Goal: Contribute content

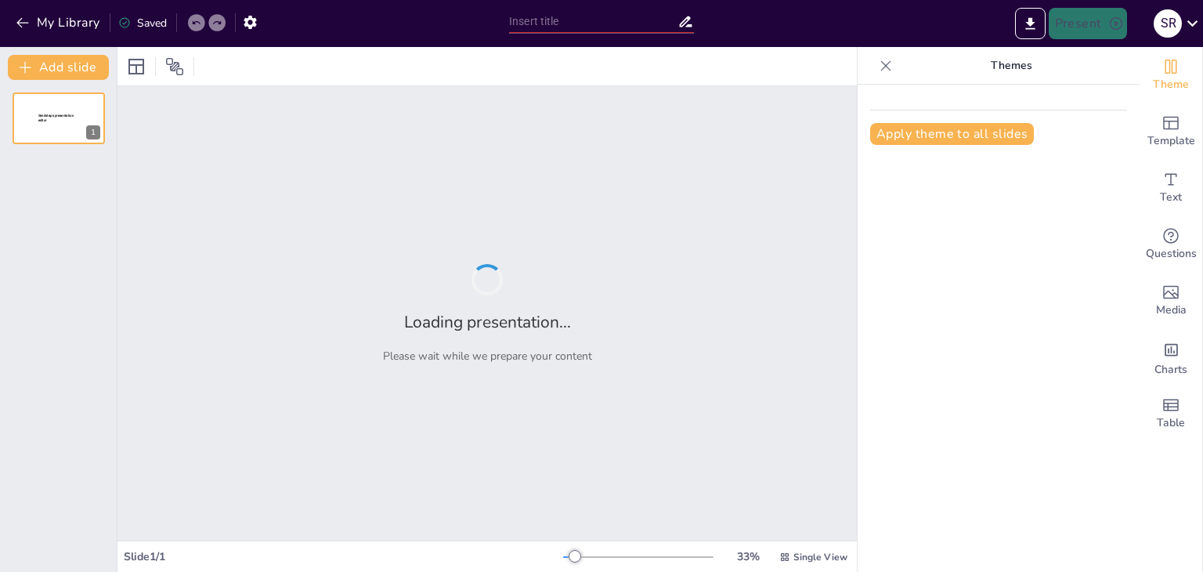
type input "Exploring Cultural Dynamics: A Sociological Perspective for Grade 10"
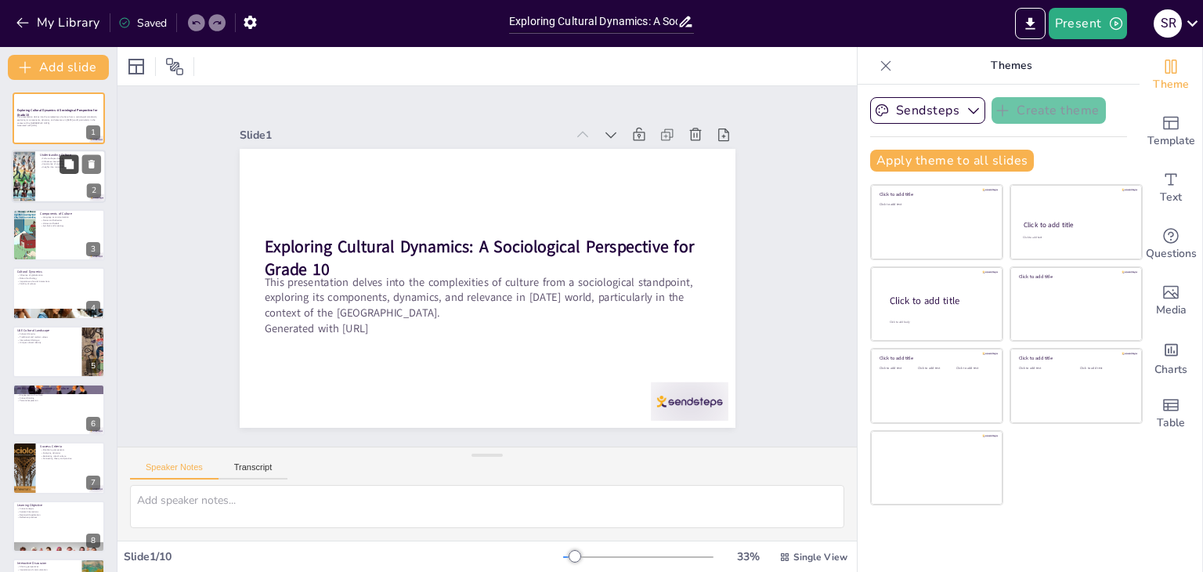
click at [60, 161] on div at bounding box center [81, 164] width 42 height 19
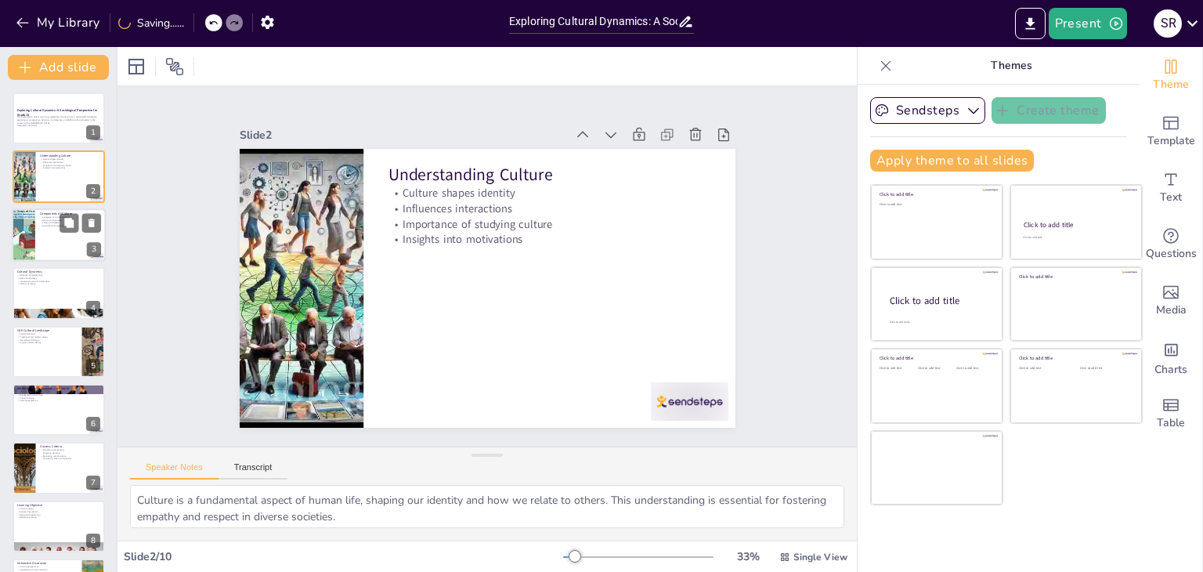
click at [42, 244] on div at bounding box center [59, 234] width 94 height 53
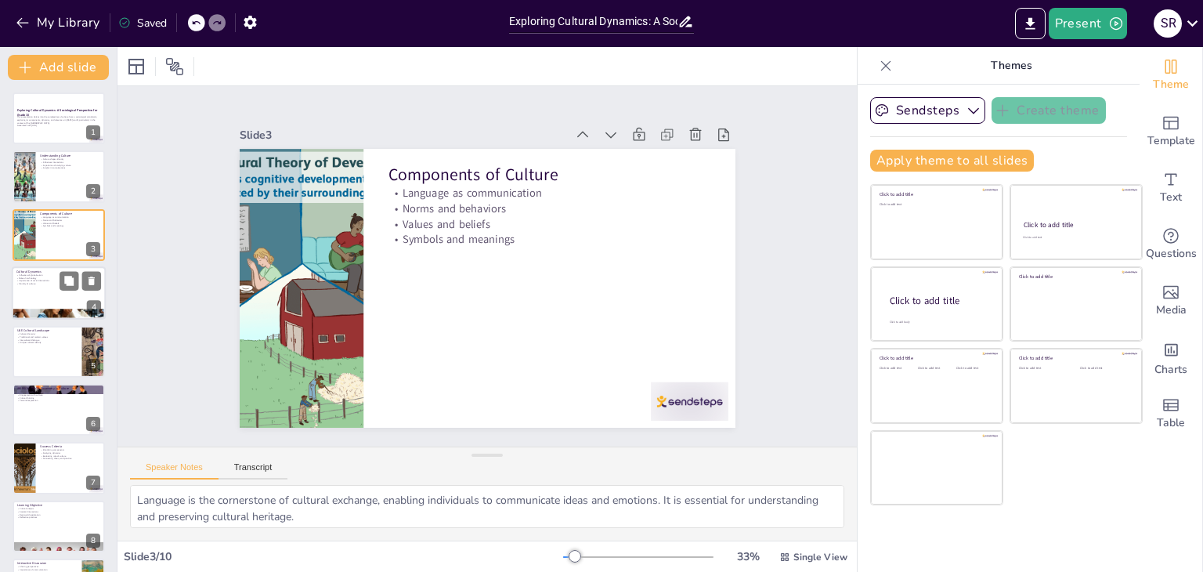
click at [34, 284] on p "Fluidity of culture" at bounding box center [58, 284] width 85 height 3
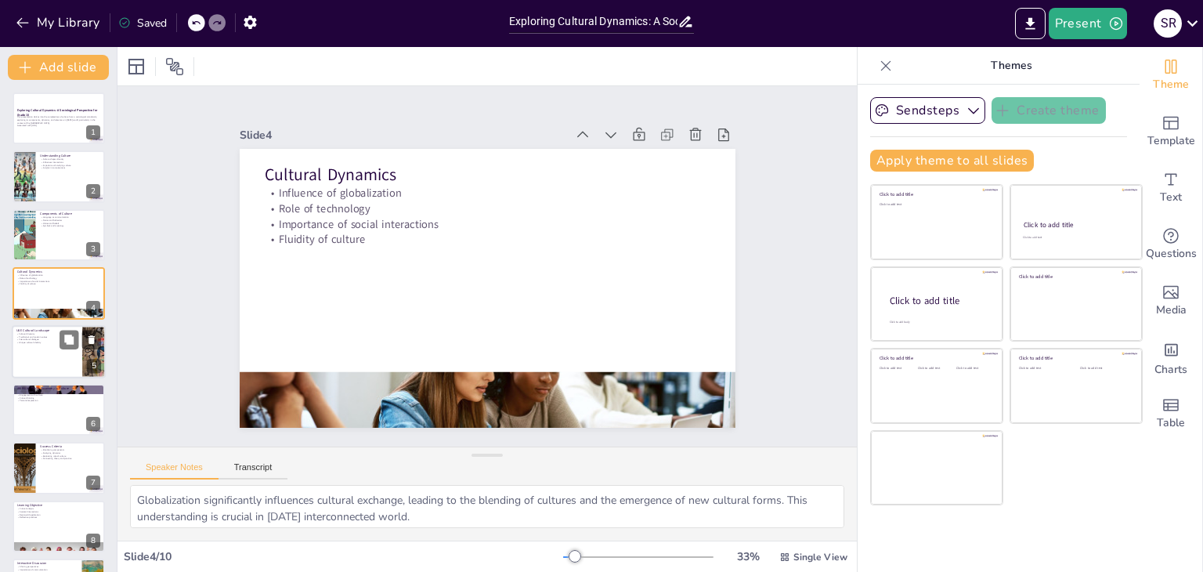
click at [36, 345] on div at bounding box center [59, 351] width 94 height 53
type textarea "The cultural diversity in the [GEOGRAPHIC_DATA] exemplifies how different backg…"
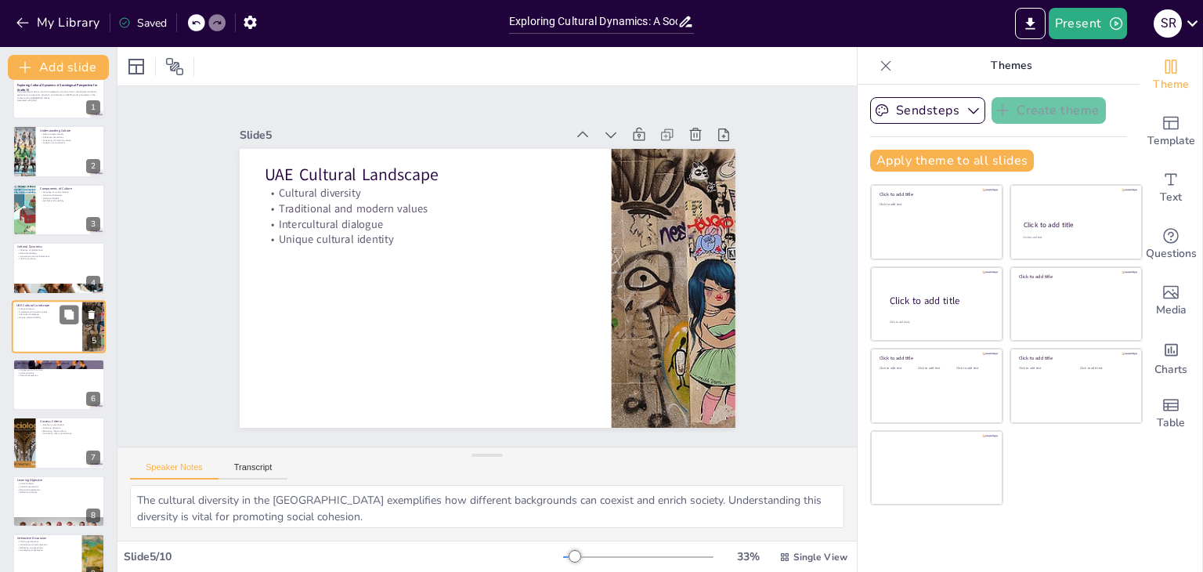
click at [36, 345] on div at bounding box center [59, 326] width 94 height 53
click at [1033, 20] on icon "Export to PowerPoint" at bounding box center [1029, 23] width 9 height 12
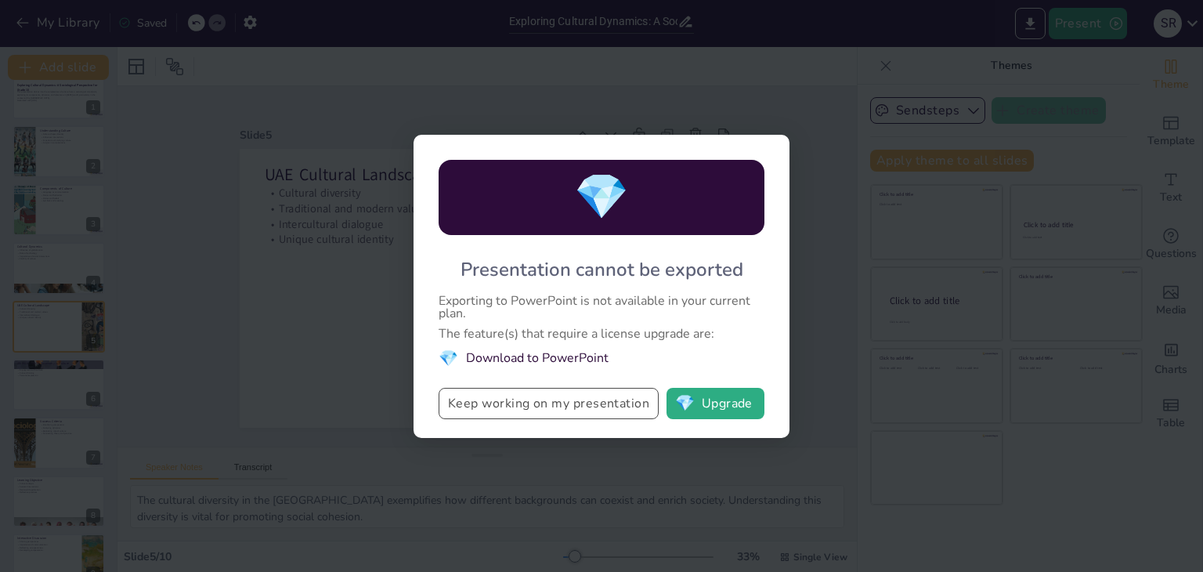
click at [539, 400] on button "Keep working on my presentation" at bounding box center [548, 403] width 220 height 31
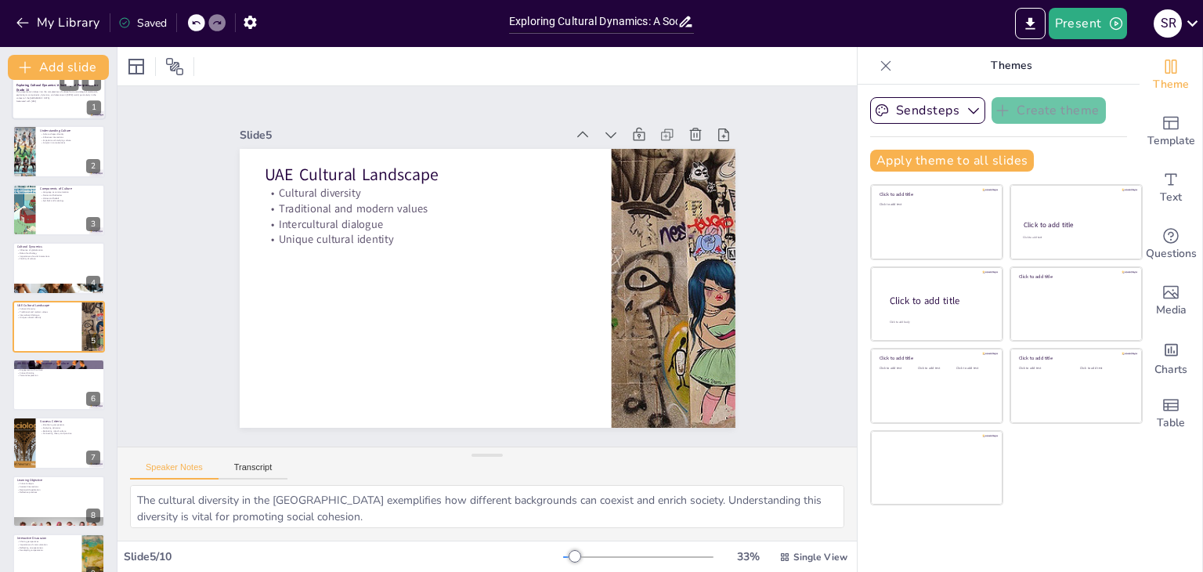
click at [70, 92] on p "This presentation delves into the complexities of culture from a sociological s…" at bounding box center [58, 95] width 85 height 9
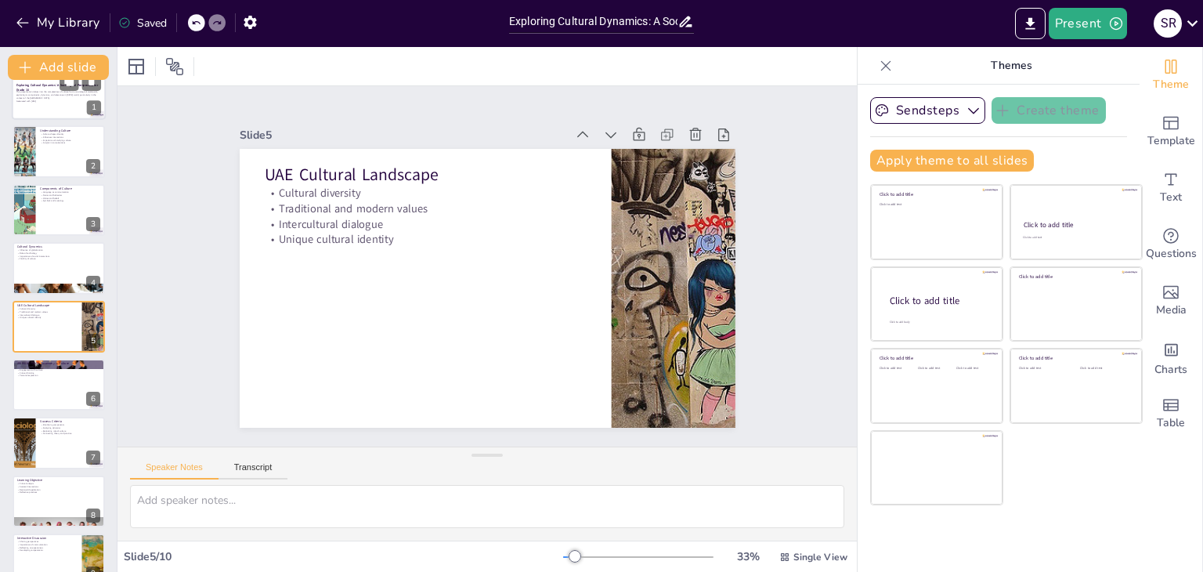
scroll to position [0, 0]
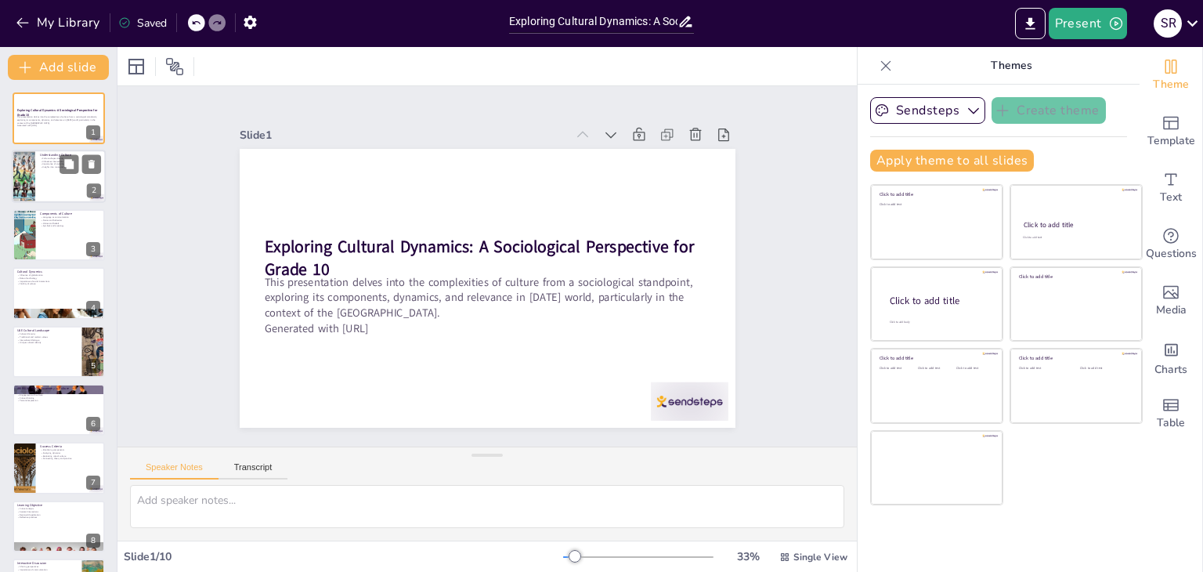
click at [41, 169] on div at bounding box center [59, 176] width 94 height 53
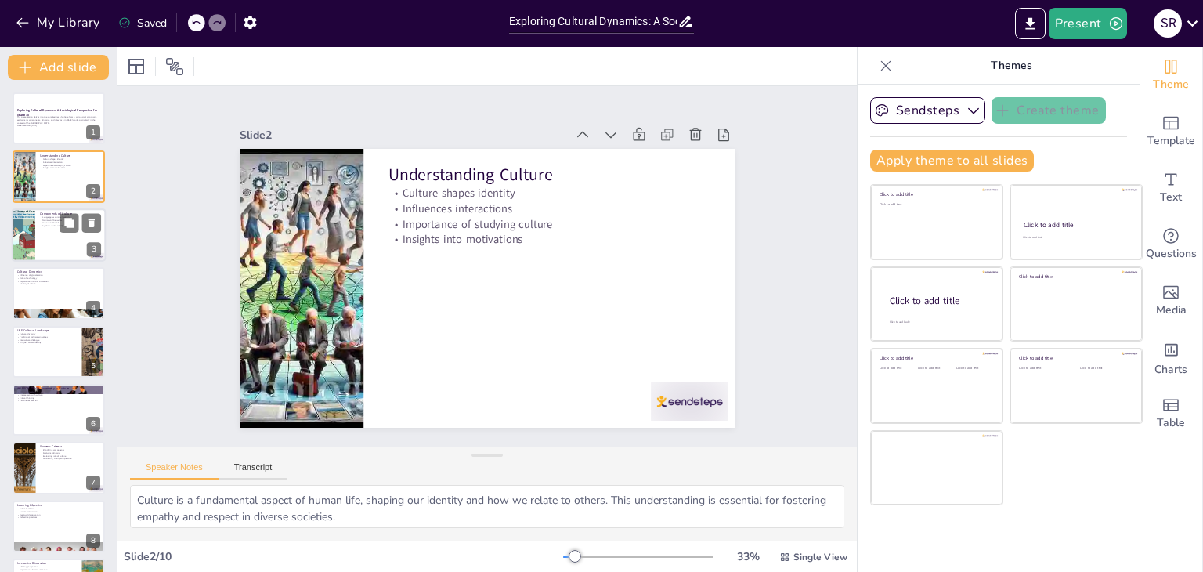
click at [34, 236] on div at bounding box center [24, 234] width 80 height 53
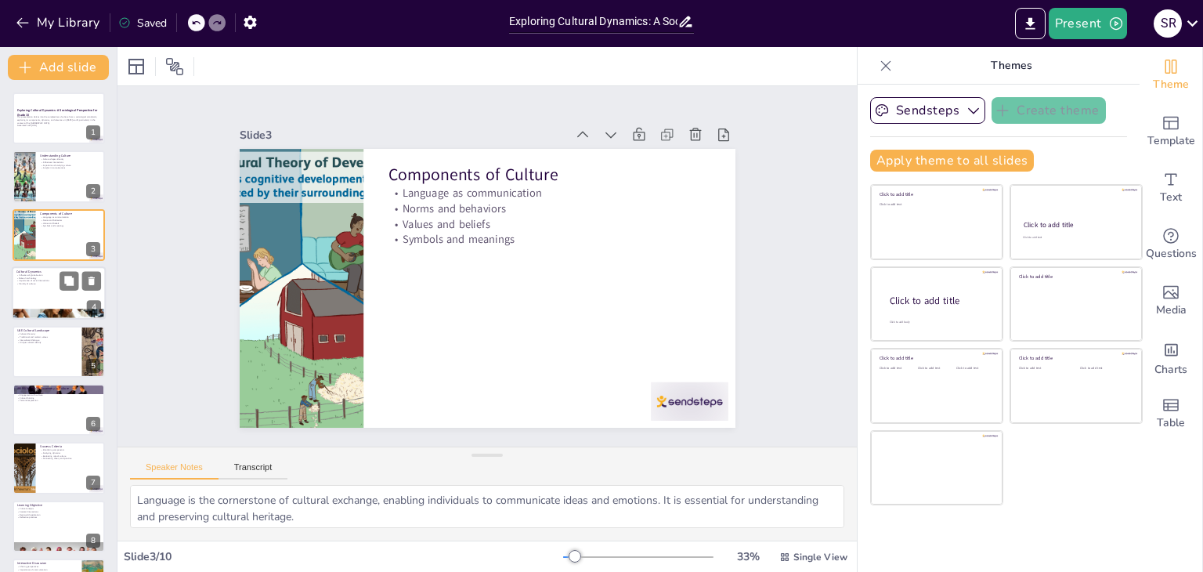
click at [41, 283] on p "Fluidity of culture" at bounding box center [58, 284] width 85 height 3
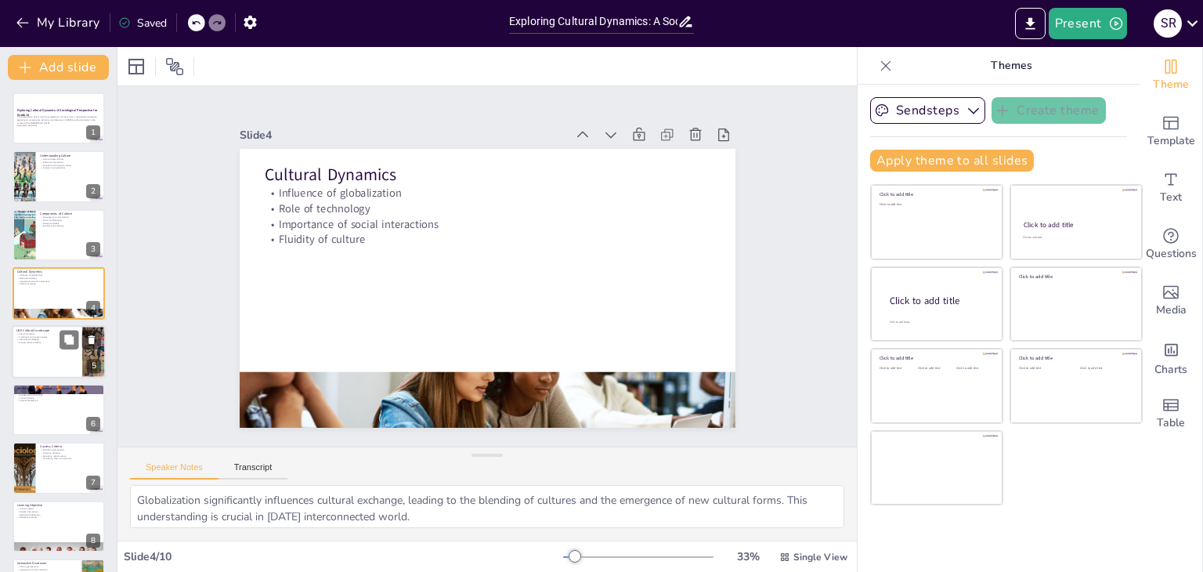
click at [40, 341] on p "Unique cultural identity" at bounding box center [46, 342] width 61 height 3
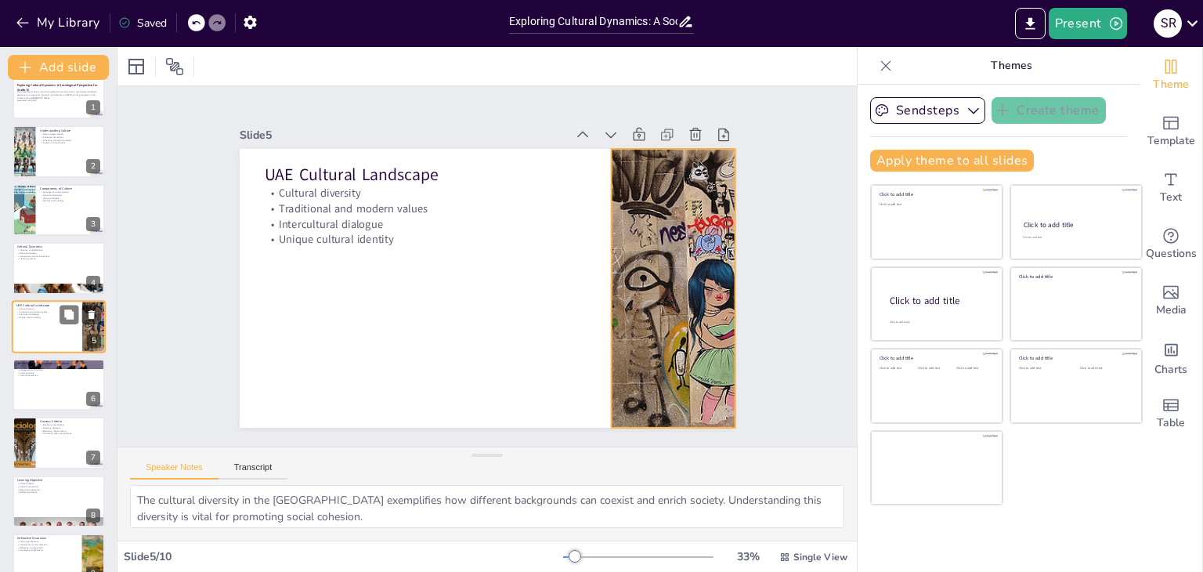
scroll to position [56, 0]
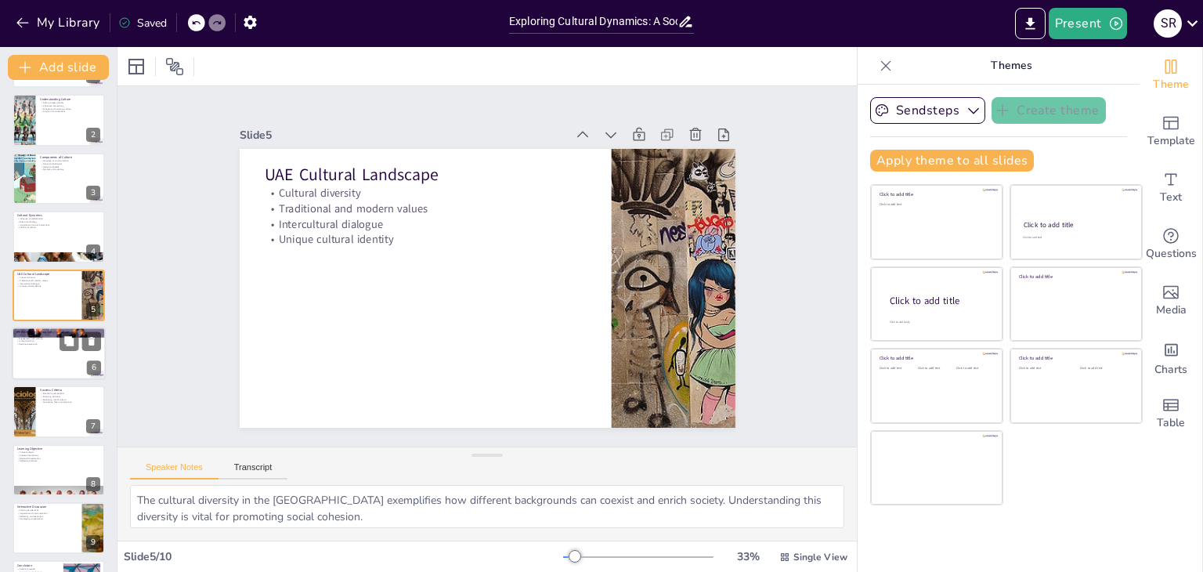
click at [57, 356] on div at bounding box center [59, 353] width 94 height 53
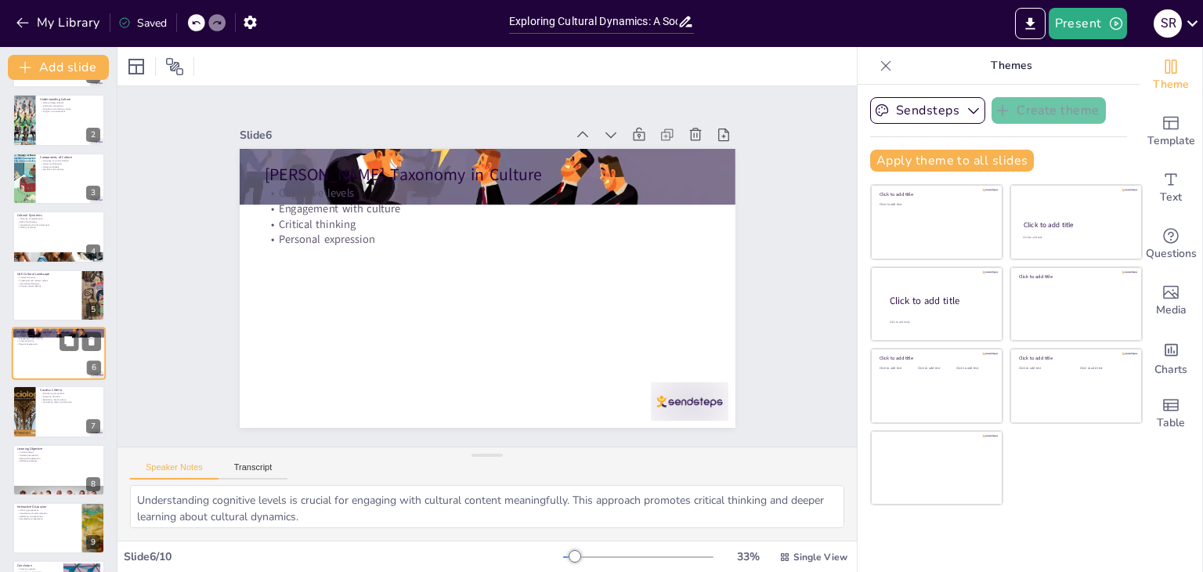
scroll to position [84, 0]
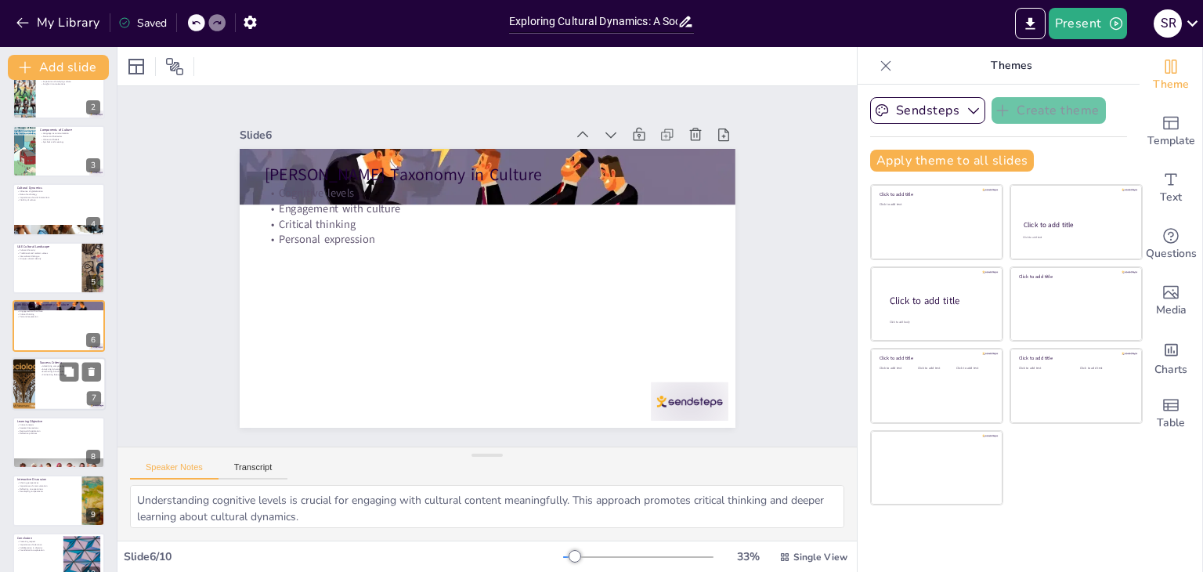
click at [38, 378] on div at bounding box center [59, 384] width 94 height 53
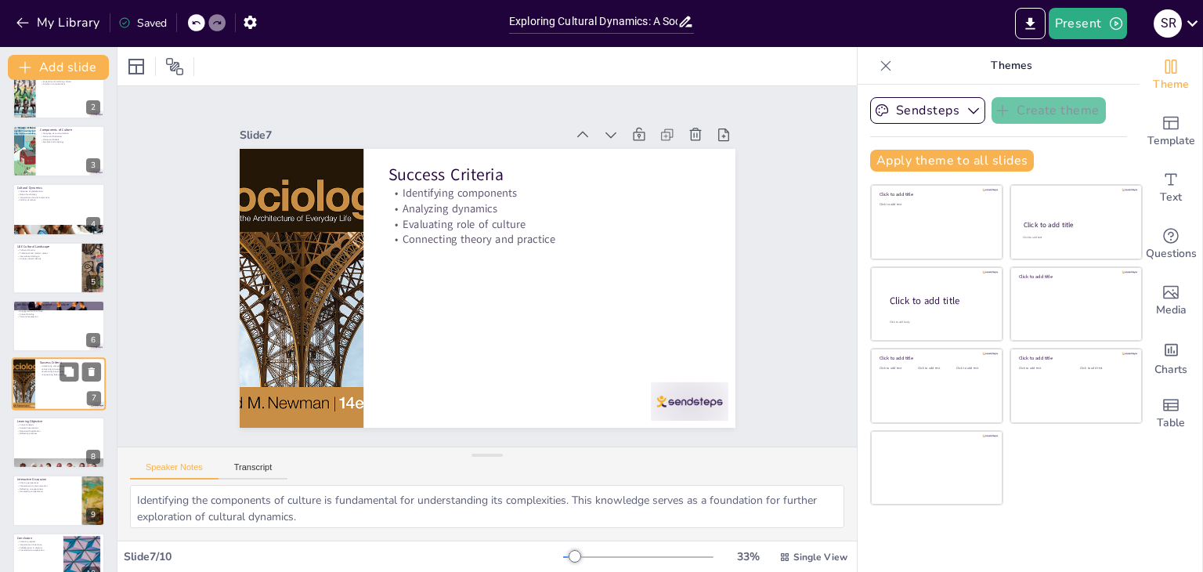
scroll to position [110, 0]
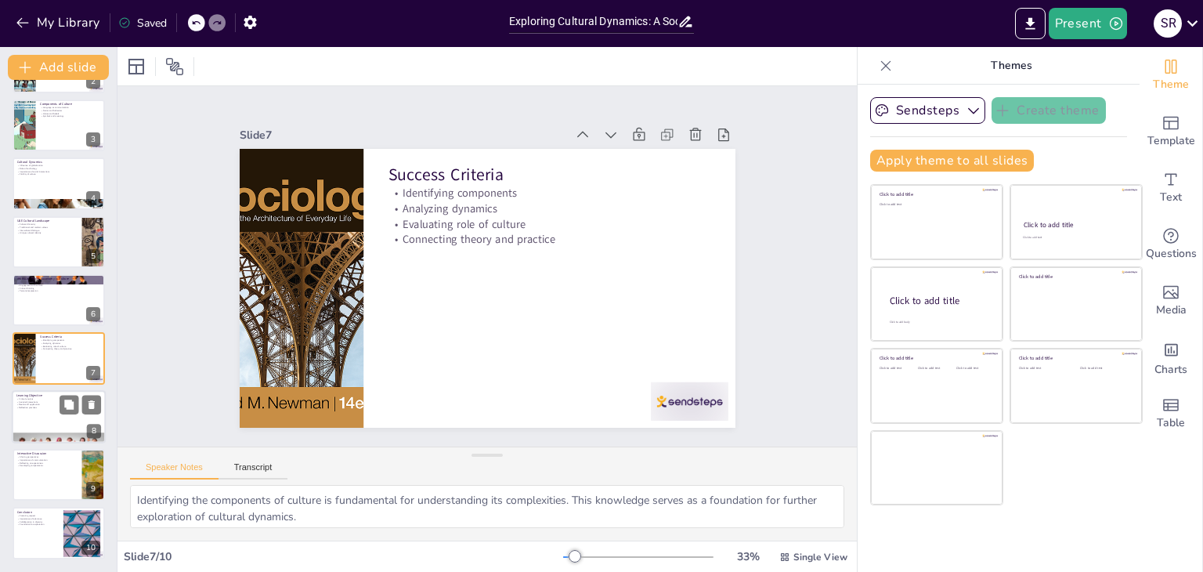
click at [39, 414] on div at bounding box center [59, 416] width 94 height 53
type textarea "Critical analysis is essential for understanding the complexities of culture an…"
